Goal: Task Accomplishment & Management: Complete application form

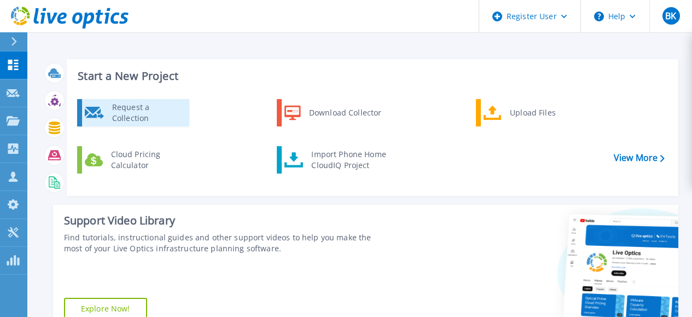
click at [175, 107] on div "Request a Collection" at bounding box center [147, 113] width 80 height 22
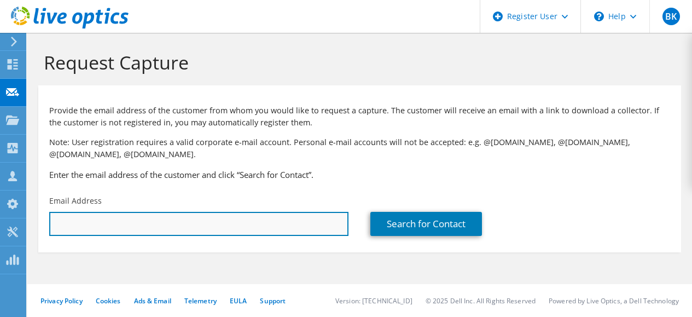
click at [178, 215] on input "text" at bounding box center [198, 224] width 299 height 24
paste input "[PERSON_NAME][EMAIL_ADDRESS][DOMAIN_NAME]"
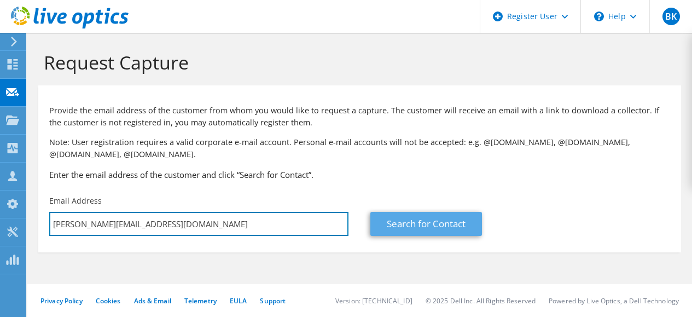
type input "[PERSON_NAME][EMAIL_ADDRESS][DOMAIN_NAME]"
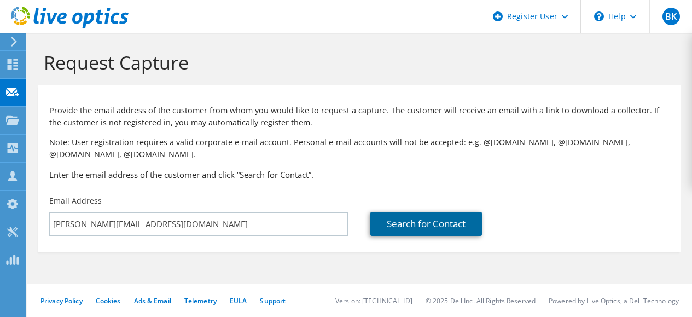
click at [375, 217] on link "Search for Contact" at bounding box center [427, 224] width 112 height 24
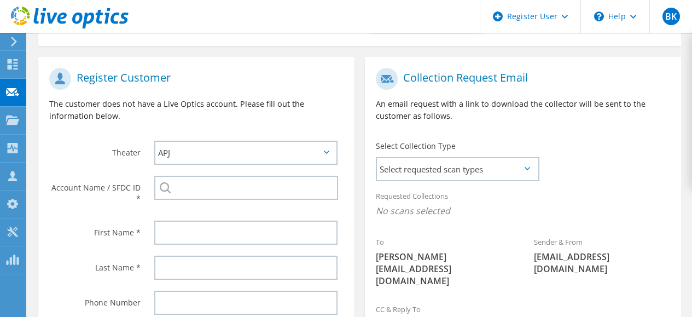
scroll to position [211, 0]
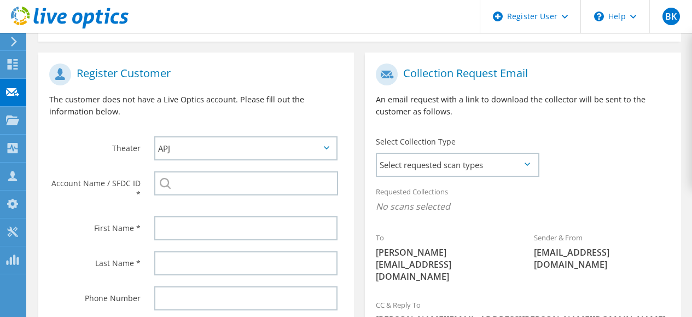
click at [201, 204] on div "Account Name / SFDC ID *" at bounding box center [196, 188] width 316 height 45
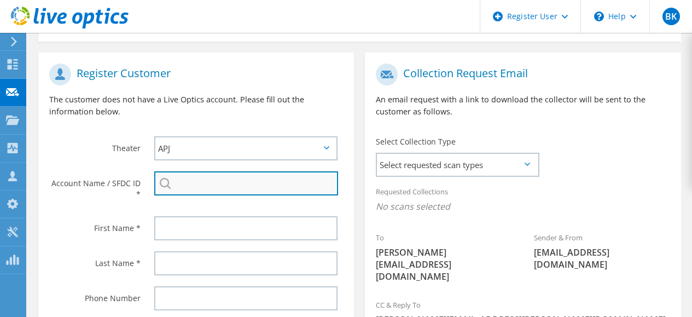
click at [194, 191] on input "search" at bounding box center [246, 183] width 184 height 24
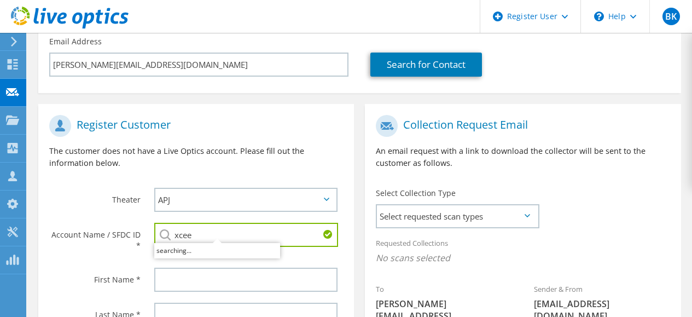
scroll to position [186, 0]
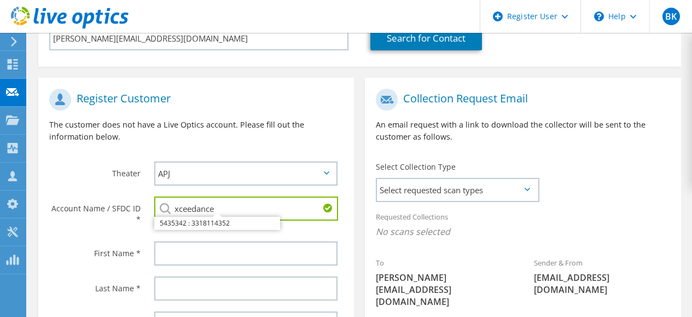
click at [218, 205] on input "xceedance" at bounding box center [246, 208] width 184 height 24
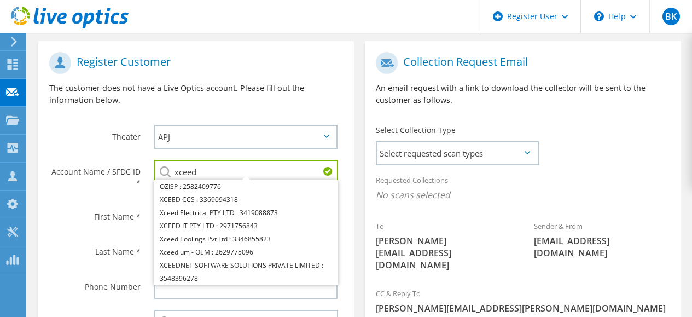
scroll to position [222, 0]
click at [210, 169] on input "xceed" at bounding box center [246, 172] width 184 height 24
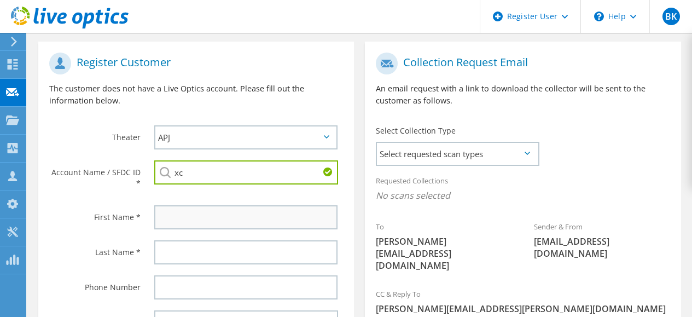
type input "x"
paste input "3318114352"
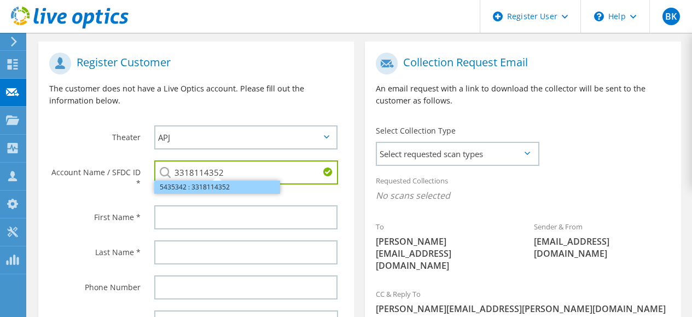
click at [231, 184] on li "5435342 : 3318114352" at bounding box center [217, 187] width 126 height 13
type input "5435342 : 3318114352"
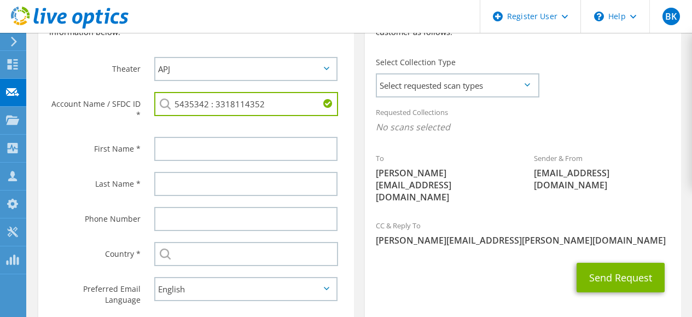
scroll to position [291, 0]
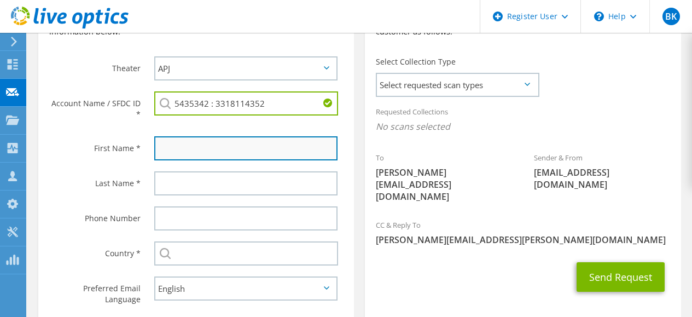
click at [197, 157] on input "text" at bounding box center [245, 148] width 183 height 24
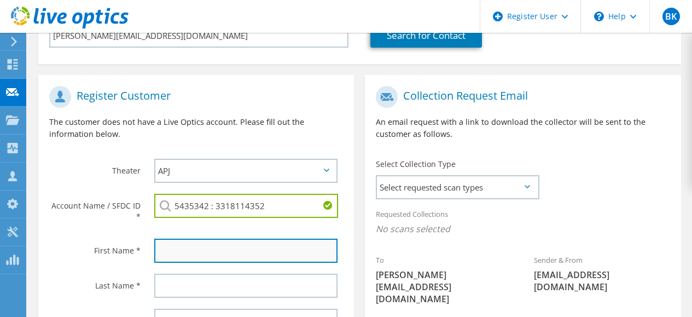
scroll to position [188, 0]
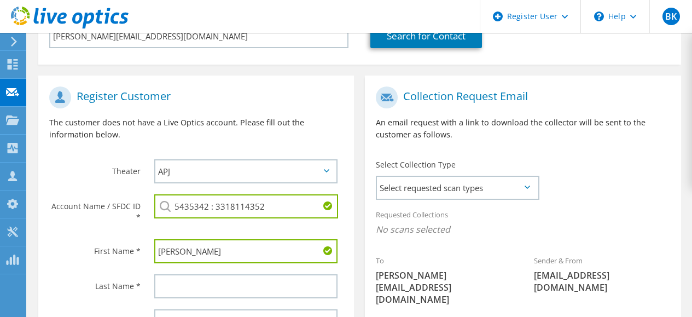
type input "Krishan"
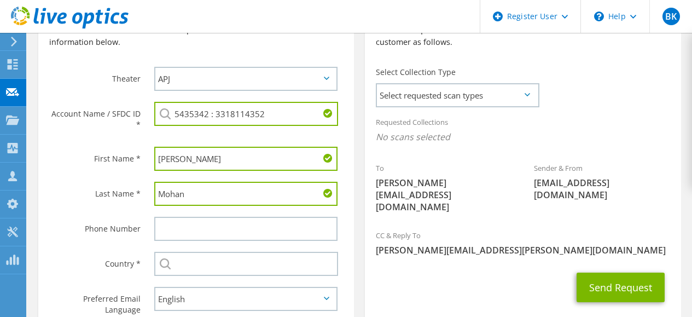
scroll to position [285, 0]
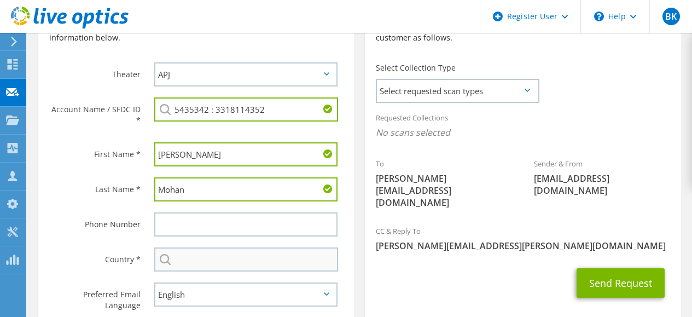
type input "Mohan"
click at [215, 263] on input "text" at bounding box center [246, 259] width 184 height 24
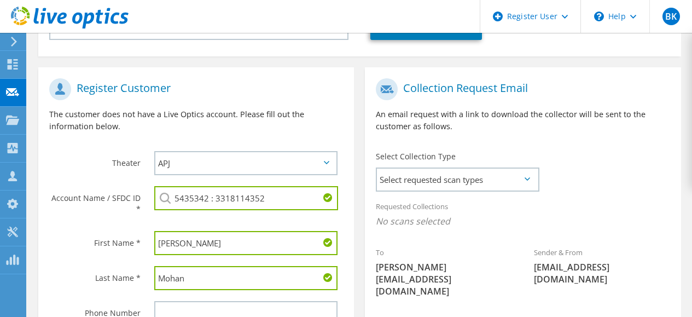
scroll to position [194, 0]
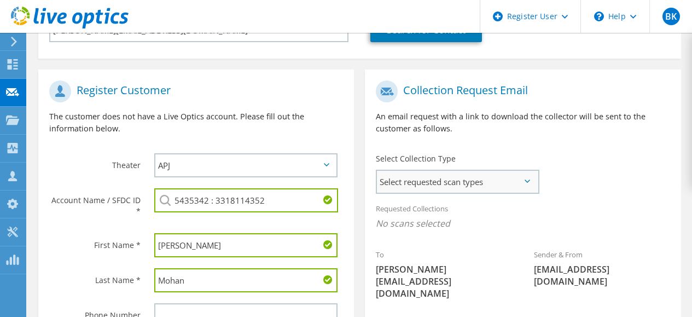
type input "India"
click at [498, 184] on span "Select requested scan types" at bounding box center [457, 182] width 161 height 22
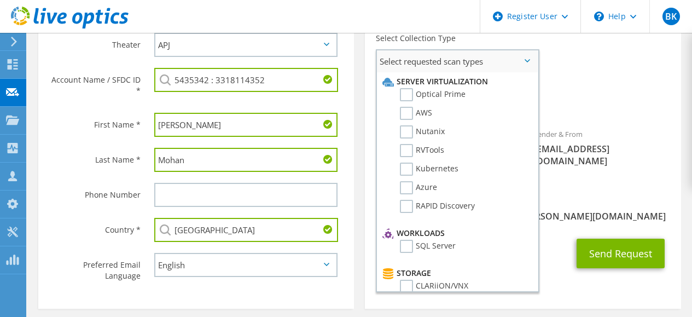
scroll to position [316, 0]
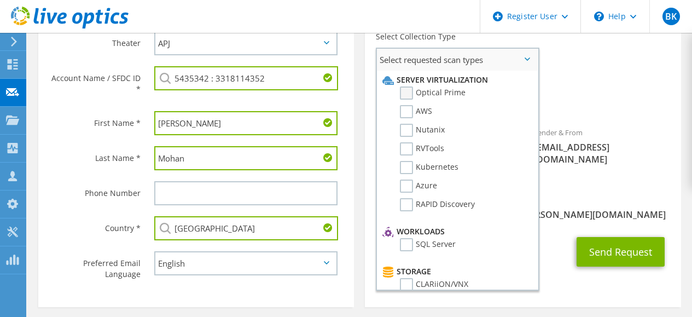
click at [418, 91] on label "Optical Prime" at bounding box center [433, 92] width 66 height 13
click at [0, 0] on input "Optical Prime" at bounding box center [0, 0] width 0 height 0
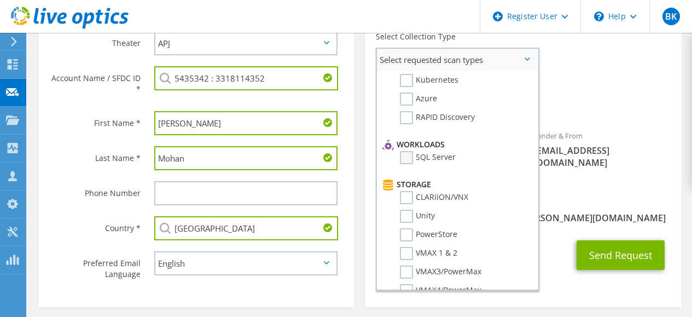
scroll to position [90, 0]
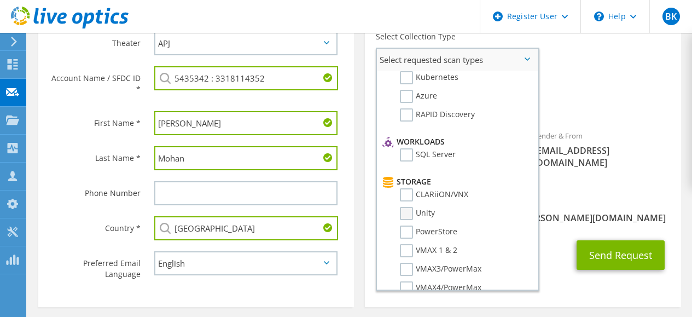
click at [408, 215] on label "Unity" at bounding box center [417, 213] width 35 height 13
click at [0, 0] on input "Unity" at bounding box center [0, 0] width 0 height 0
click at [611, 163] on div "Sender & From liveoptics@liveoptics.com" at bounding box center [602, 151] width 158 height 55
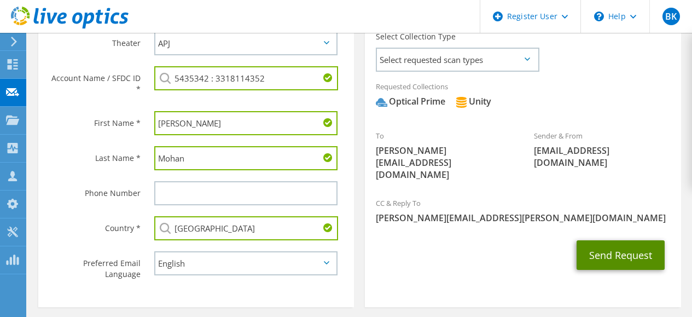
click at [612, 251] on button "Send Request" at bounding box center [621, 255] width 88 height 30
